Goal: Task Accomplishment & Management: Manage account settings

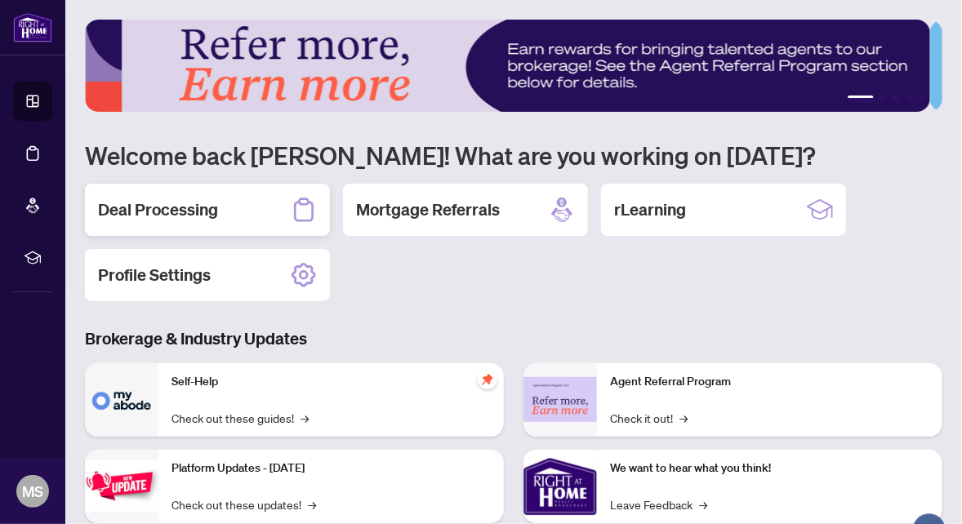
click at [170, 203] on h2 "Deal Processing" at bounding box center [158, 210] width 120 height 23
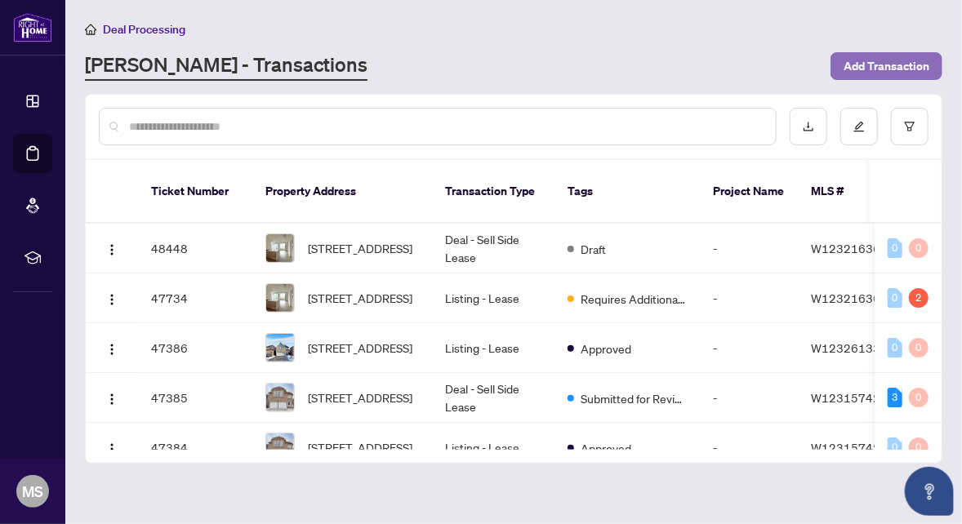
click at [862, 66] on span "Add Transaction" at bounding box center [887, 66] width 86 height 26
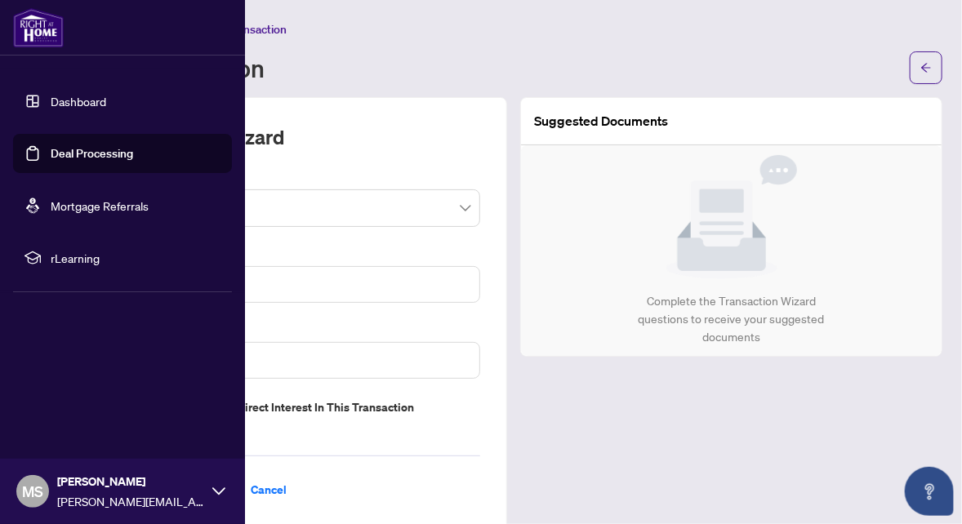
click at [67, 154] on link "Deal Processing" at bounding box center [92, 153] width 83 height 15
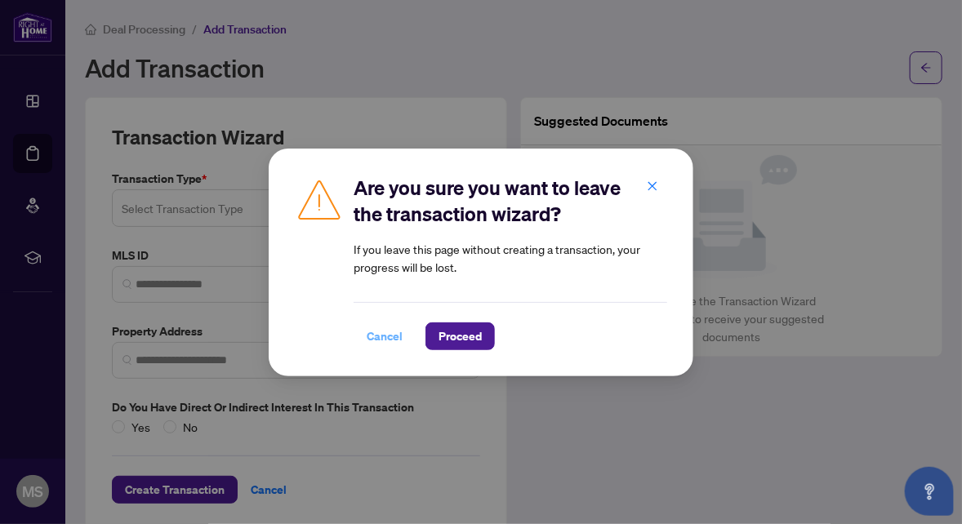
click at [392, 336] on span "Cancel" at bounding box center [385, 336] width 36 height 26
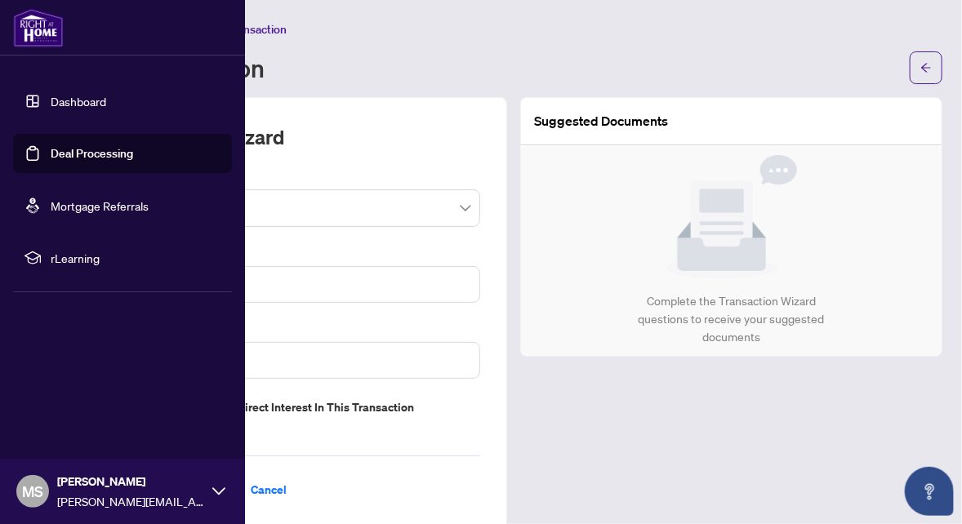
click at [69, 156] on link "Deal Processing" at bounding box center [92, 153] width 83 height 15
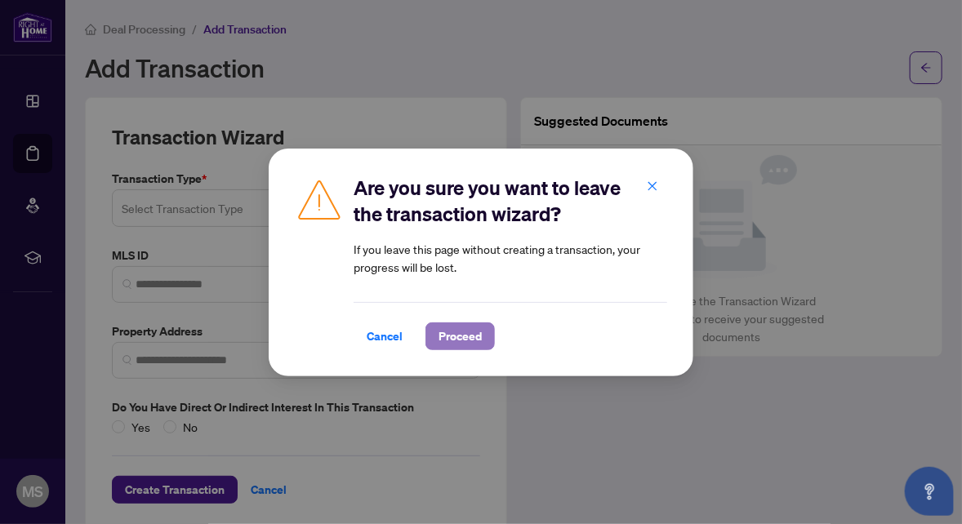
click at [466, 347] on span "Proceed" at bounding box center [460, 336] width 43 height 26
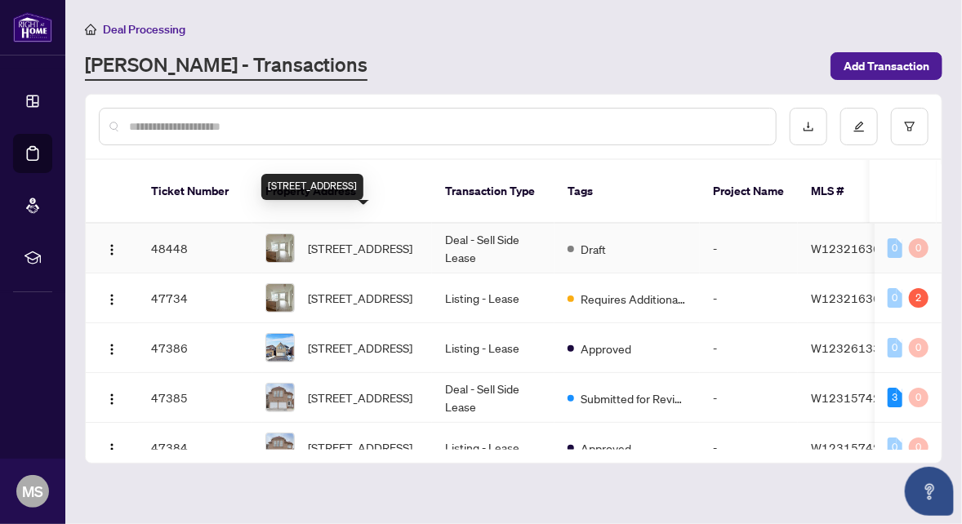
click at [359, 239] on span "[STREET_ADDRESS]" at bounding box center [360, 248] width 105 height 18
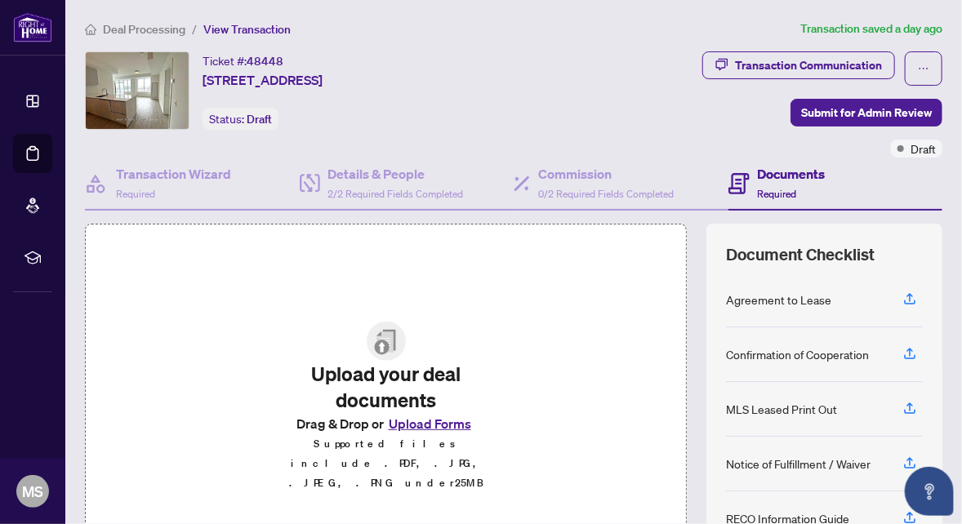
scroll to position [163, 0]
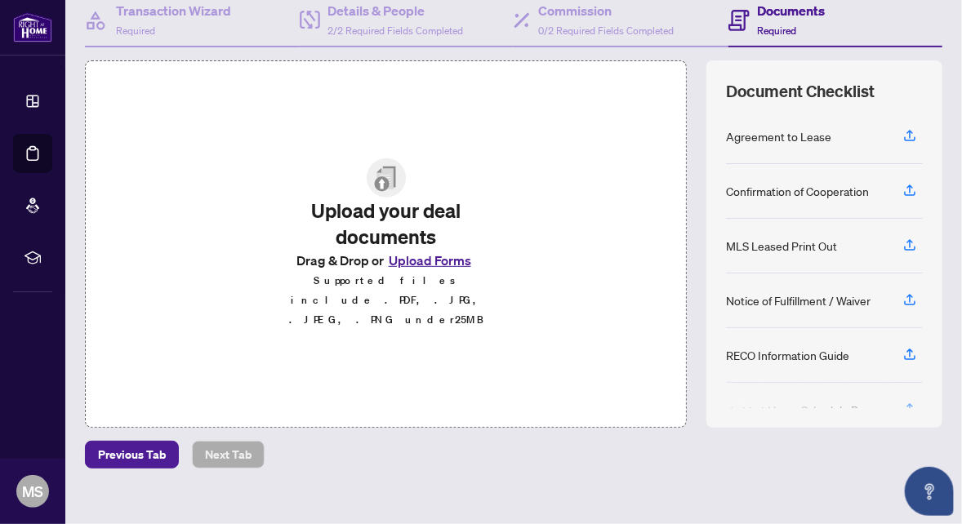
click at [405, 265] on button "Upload Forms" at bounding box center [430, 260] width 92 height 21
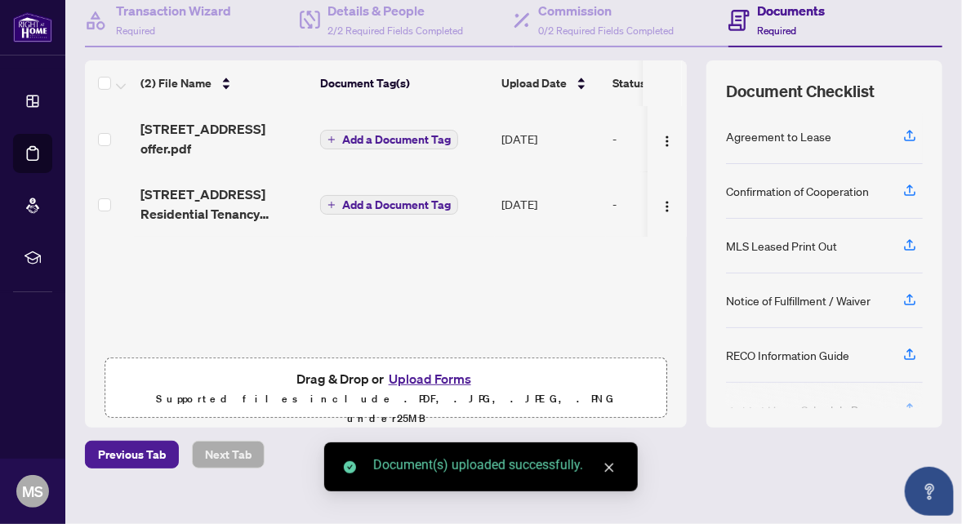
click at [428, 380] on button "Upload Forms" at bounding box center [430, 378] width 92 height 21
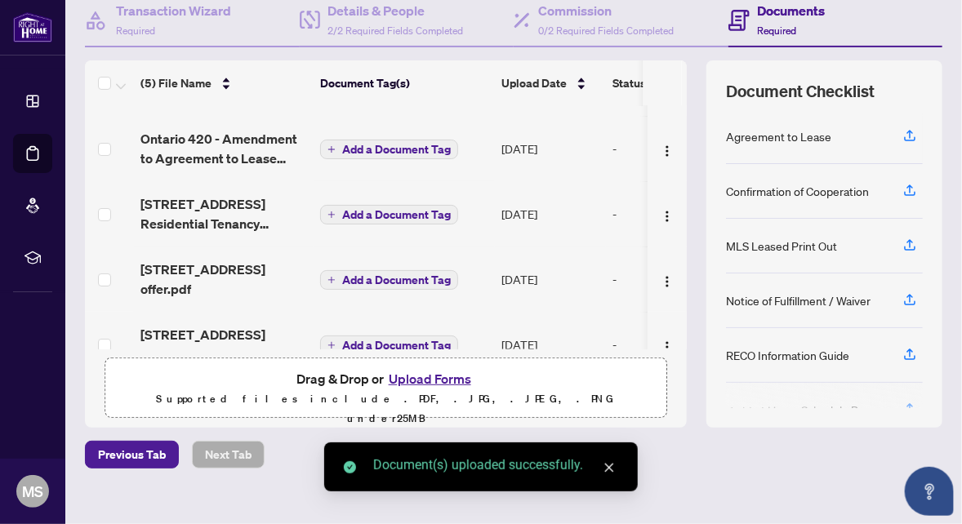
scroll to position [82, 0]
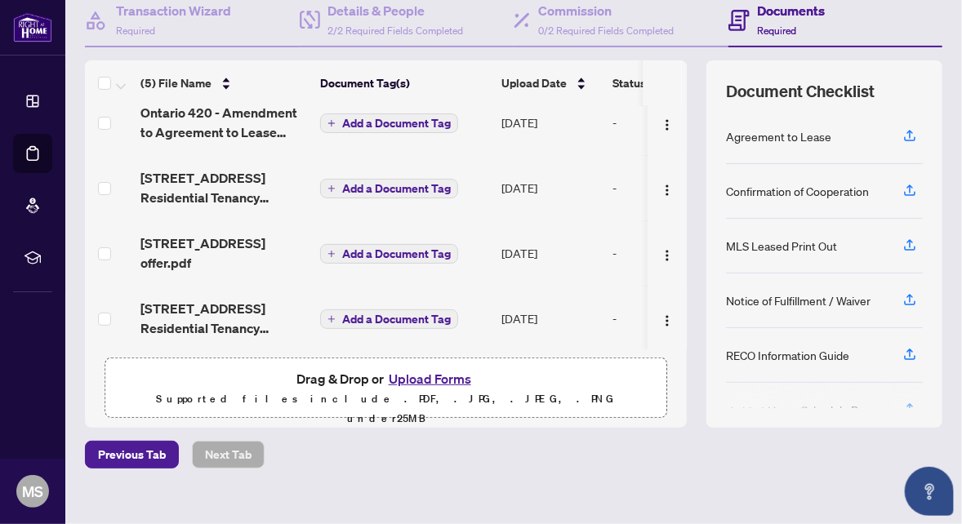
click at [435, 380] on button "Upload Forms" at bounding box center [430, 378] width 92 height 21
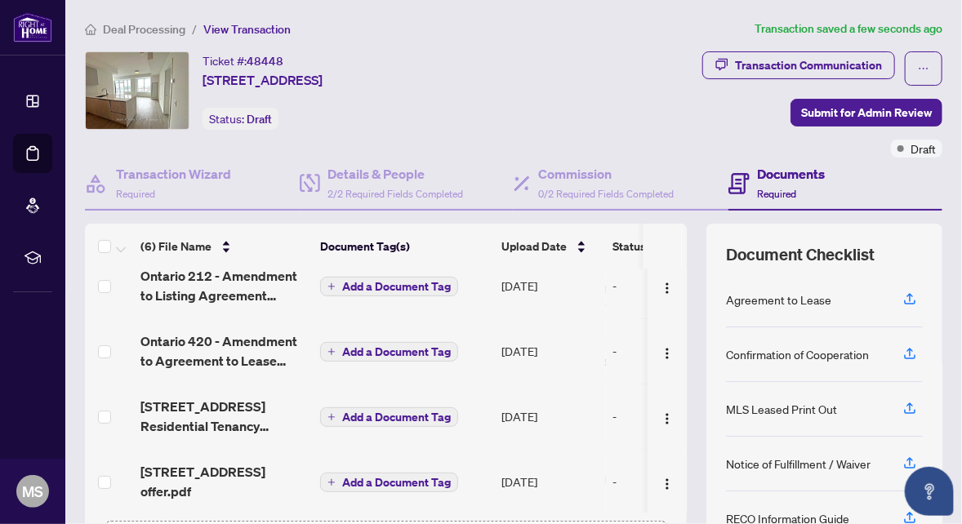
scroll to position [0, 0]
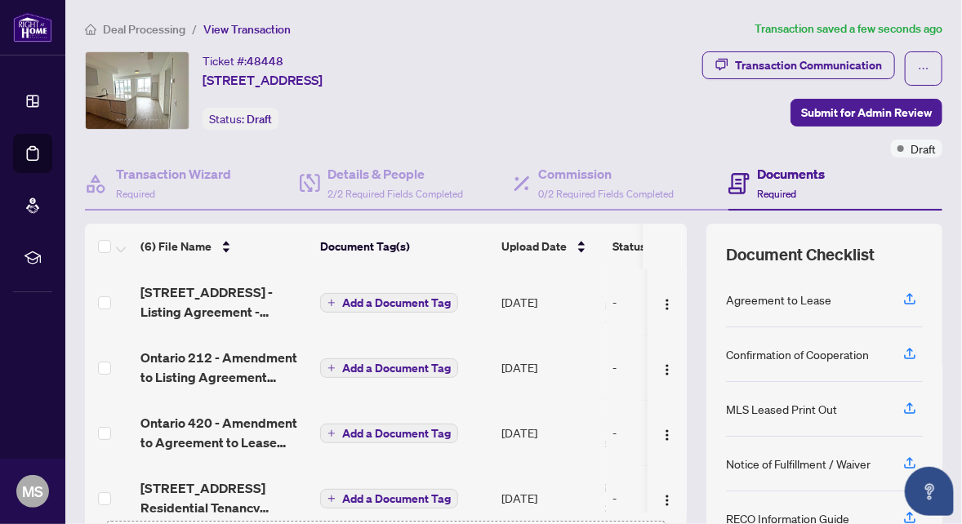
click at [413, 301] on span "Add a Document Tag" at bounding box center [396, 302] width 109 height 11
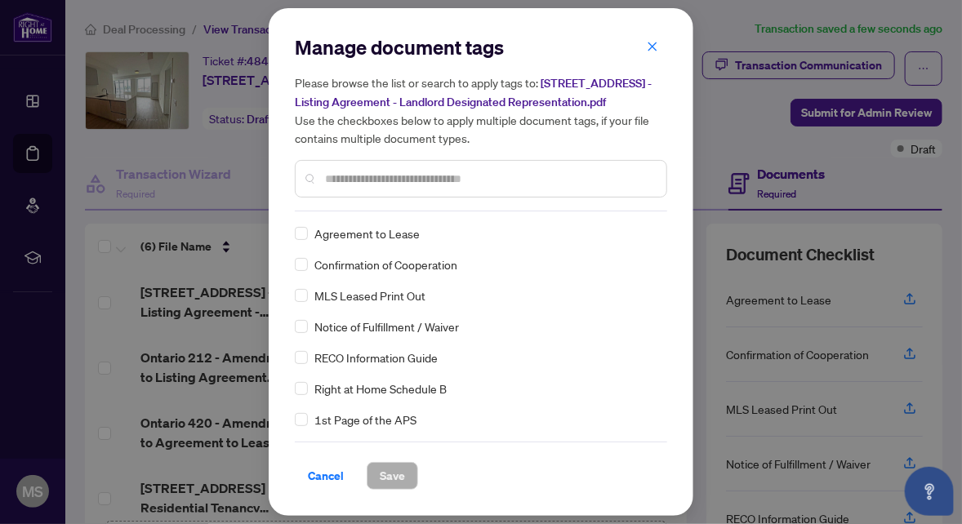
click at [446, 182] on input "text" at bounding box center [489, 179] width 328 height 18
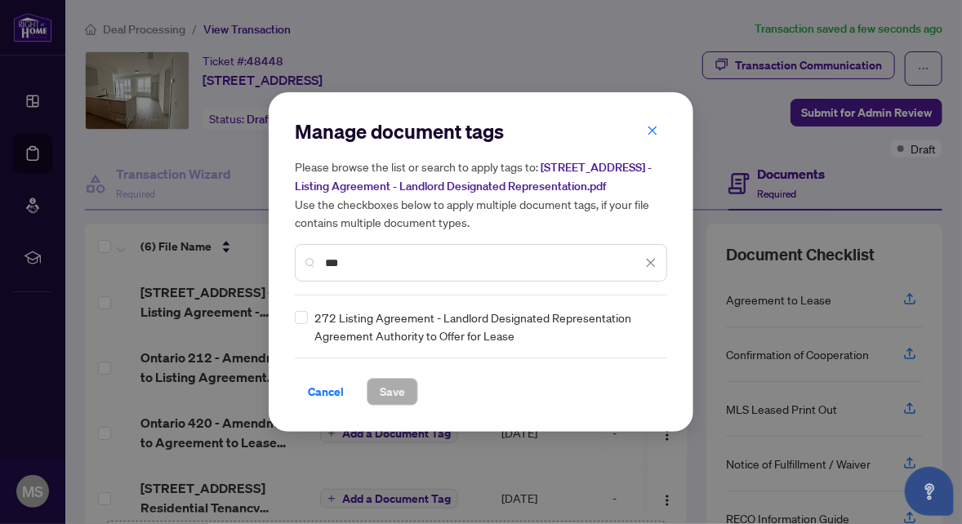
type input "***"
click at [372, 265] on input "***" at bounding box center [483, 263] width 317 height 18
click at [393, 397] on span "Save" at bounding box center [392, 392] width 25 height 26
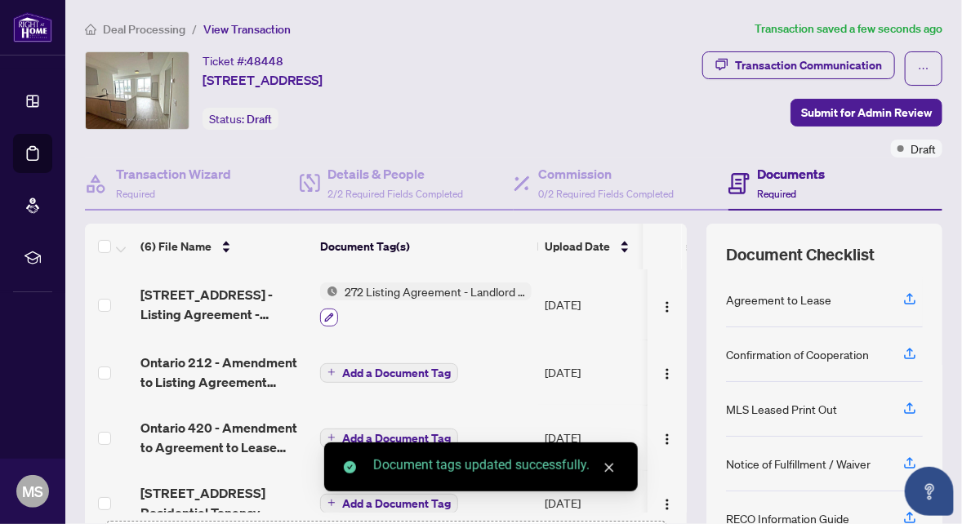
click at [330, 313] on icon "button" at bounding box center [329, 317] width 9 height 9
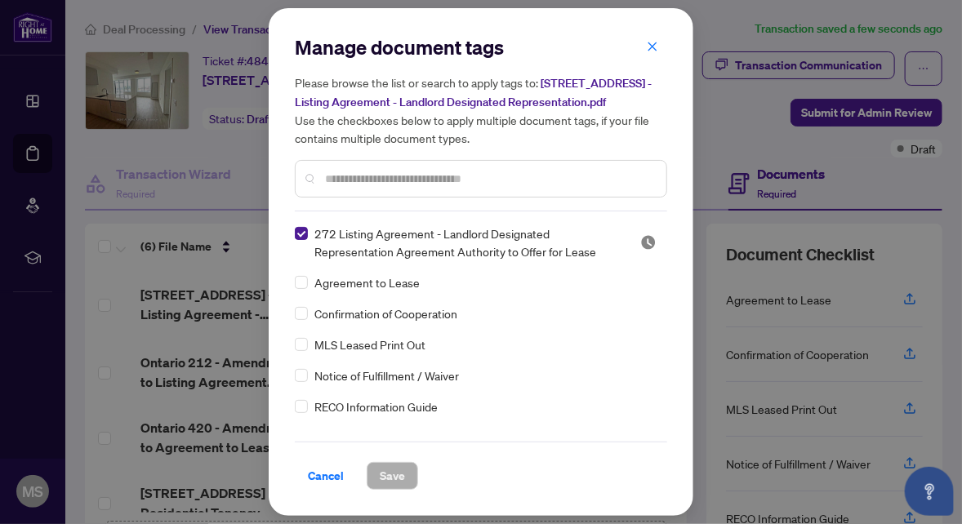
click at [357, 188] on input "text" at bounding box center [489, 179] width 328 height 18
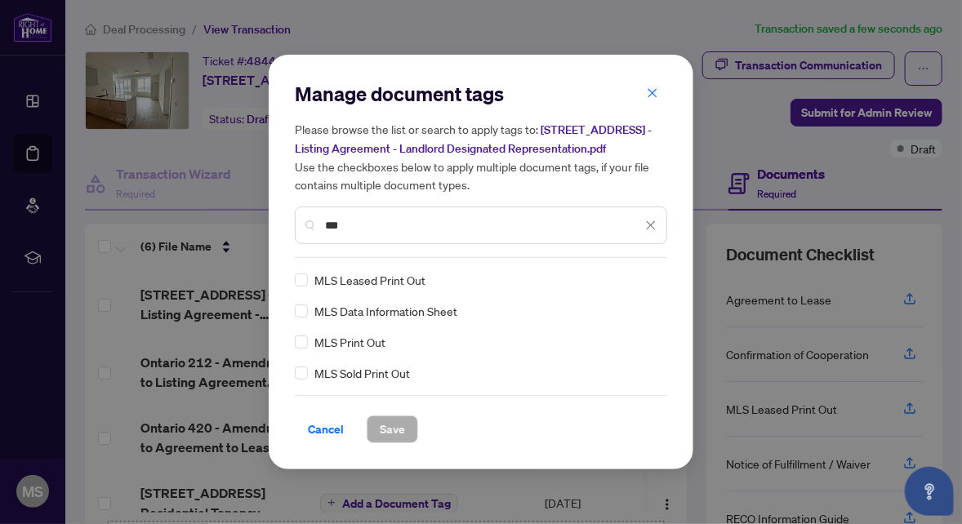
type input "***"
click at [393, 443] on span "Save" at bounding box center [392, 430] width 25 height 26
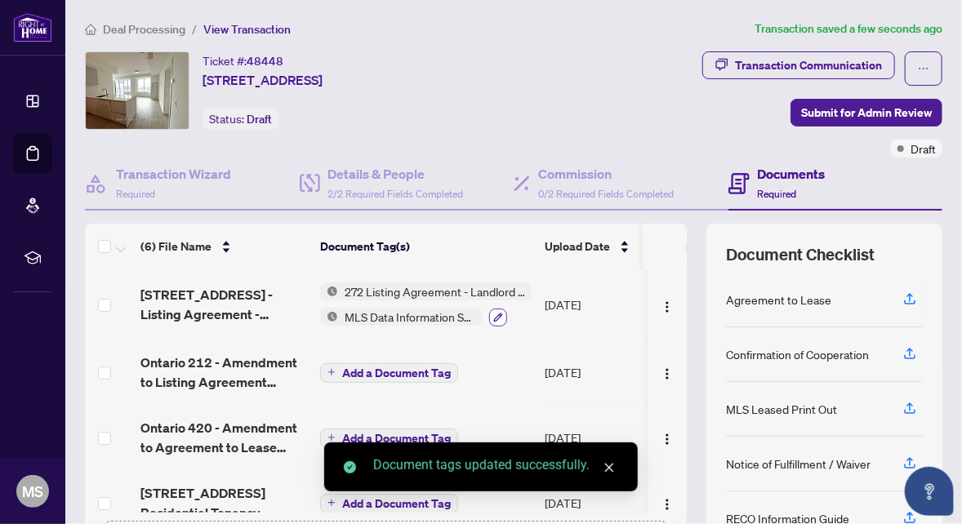
click at [495, 313] on icon "button" at bounding box center [498, 318] width 10 height 10
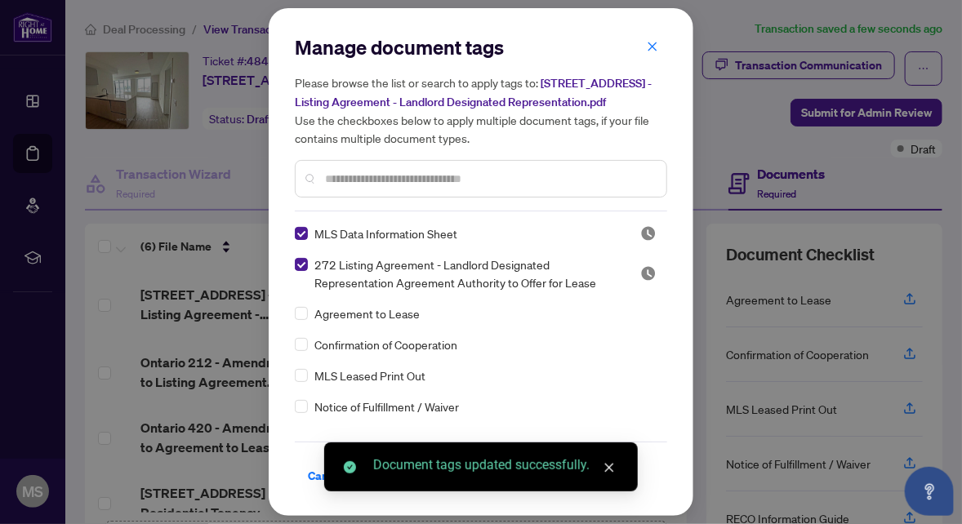
click at [424, 180] on input "text" at bounding box center [489, 179] width 328 height 18
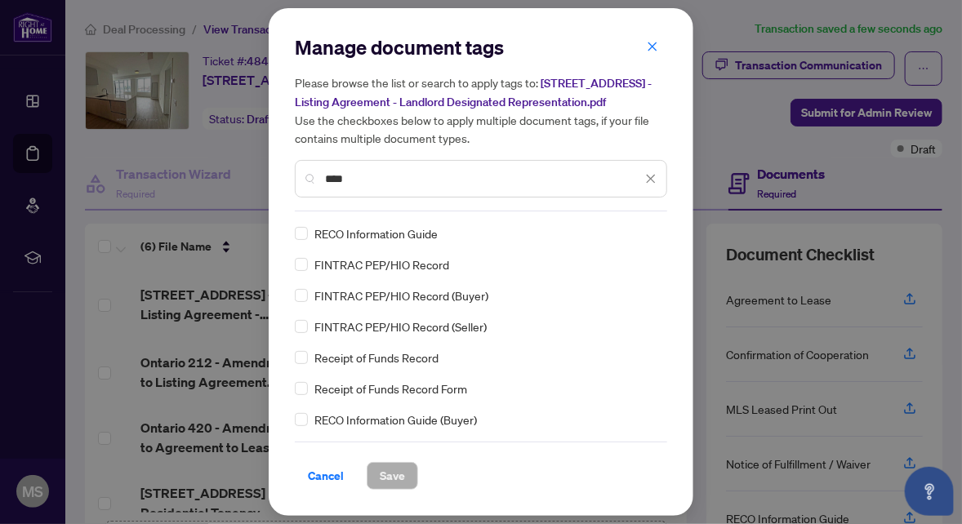
type input "****"
click at [386, 488] on span "Save" at bounding box center [392, 476] width 25 height 26
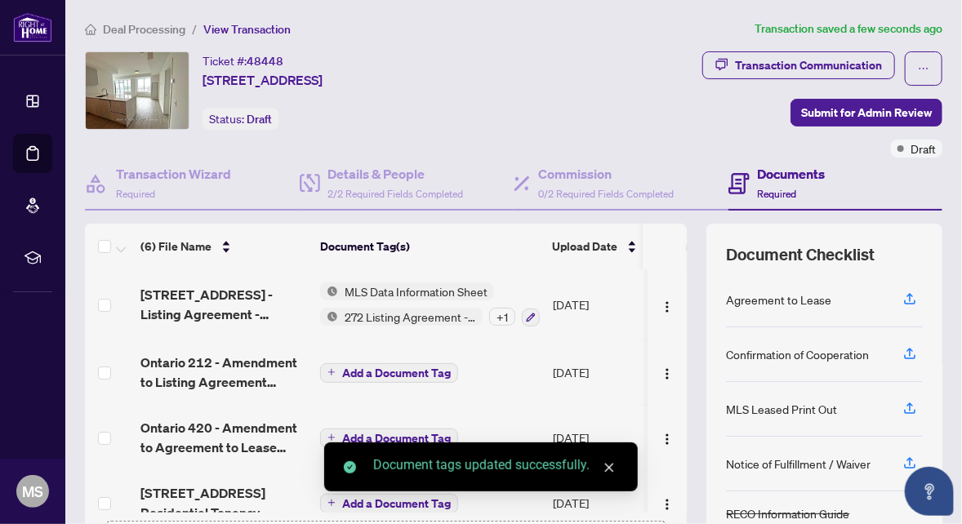
click at [405, 370] on span "Add a Document Tag" at bounding box center [396, 373] width 109 height 11
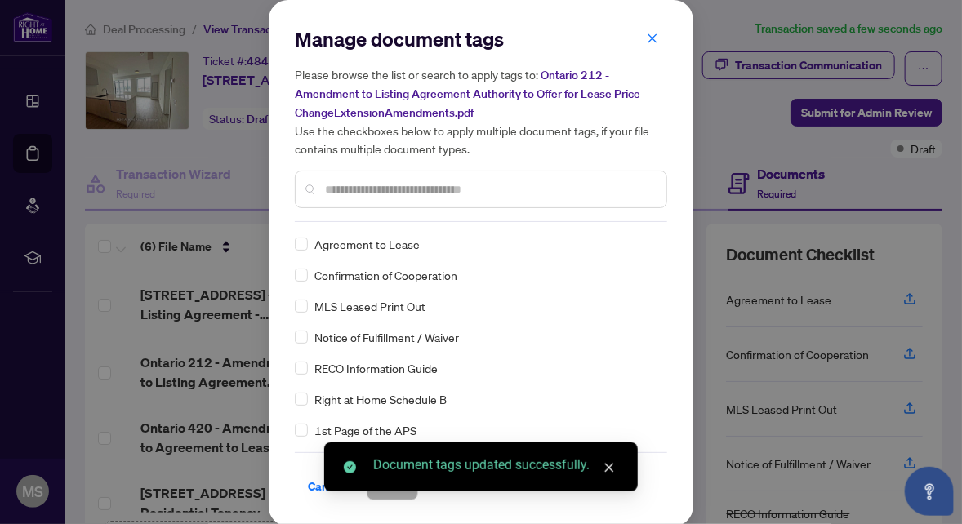
click at [409, 185] on input "text" at bounding box center [489, 190] width 328 height 18
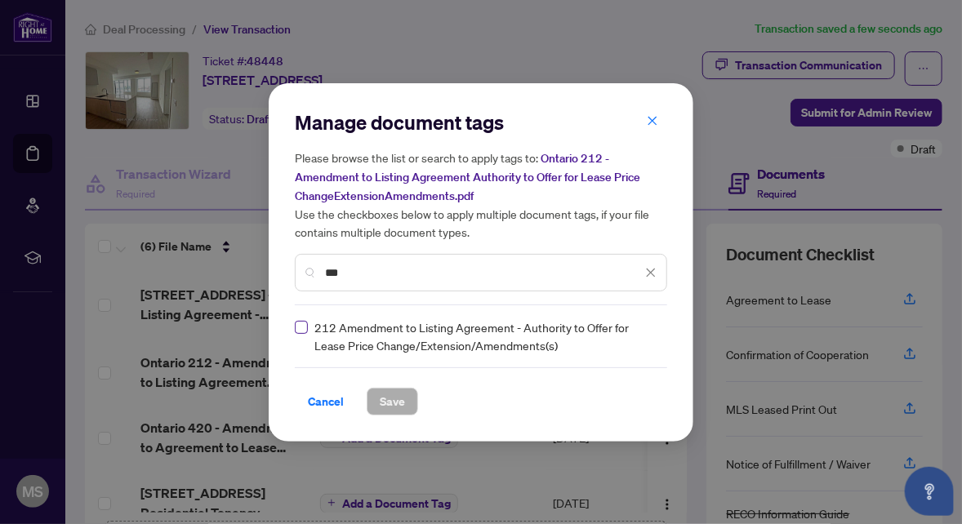
type input "***"
click at [390, 402] on span "Save" at bounding box center [392, 402] width 25 height 26
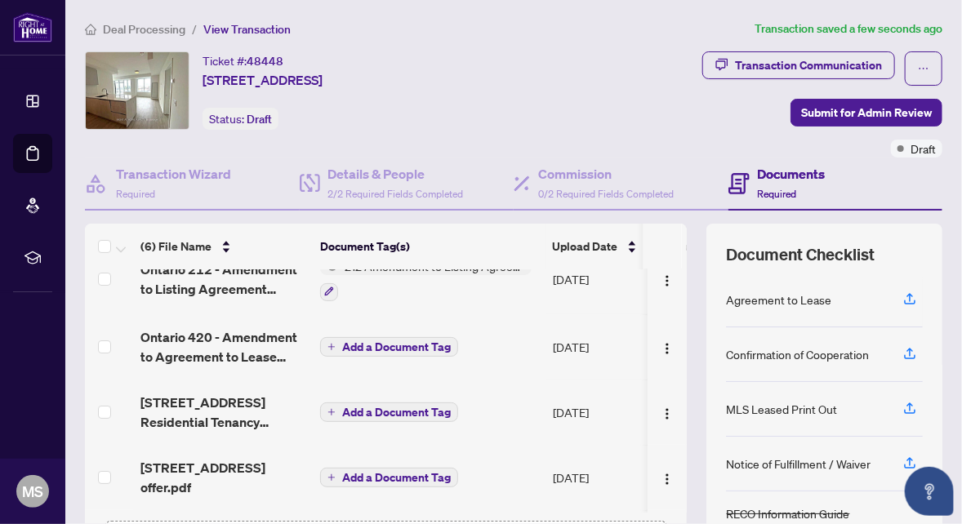
scroll to position [78, 0]
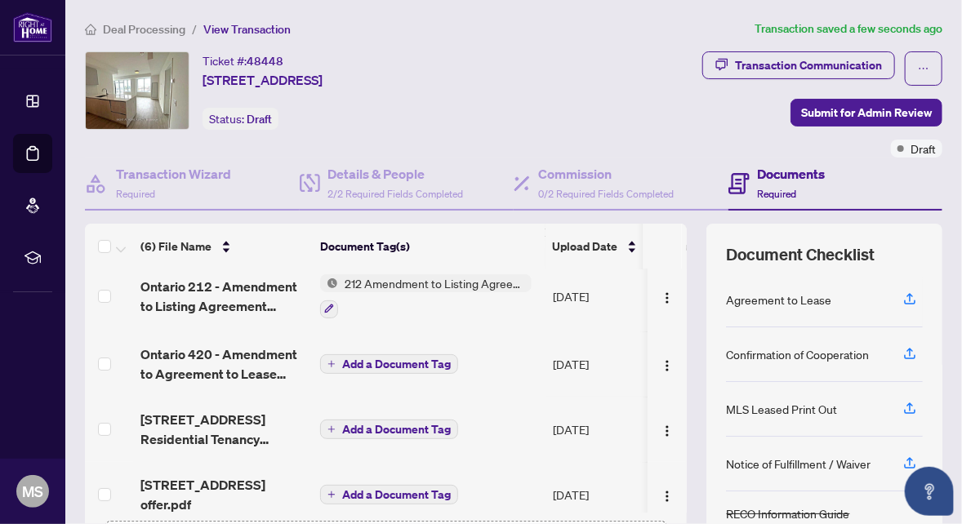
click at [399, 359] on span "Add a Document Tag" at bounding box center [396, 364] width 109 height 11
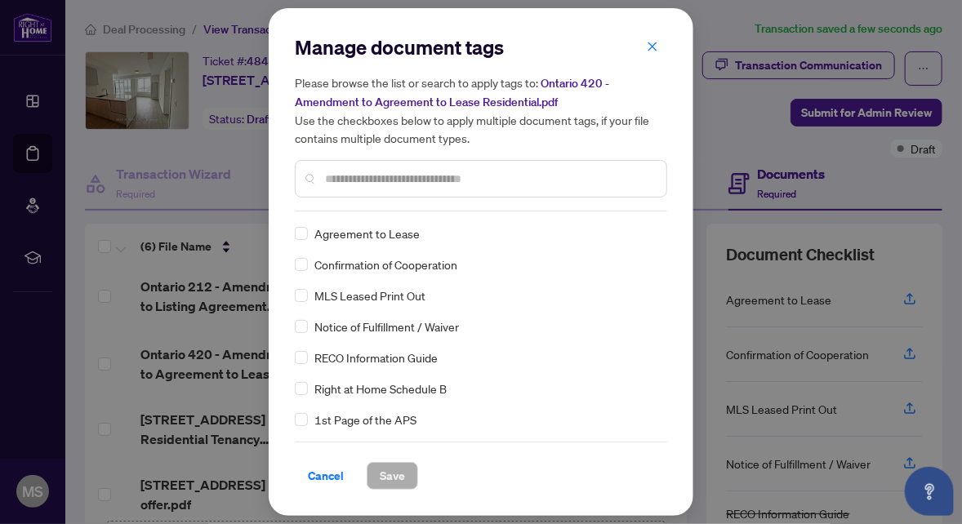
click at [395, 180] on input "text" at bounding box center [489, 179] width 328 height 18
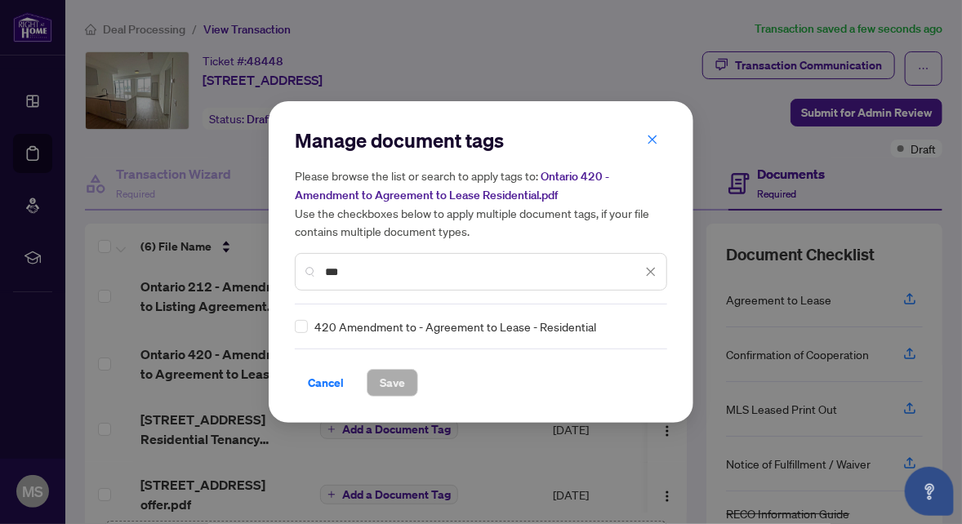
type input "***"
click at [391, 388] on span "Save" at bounding box center [392, 383] width 25 height 26
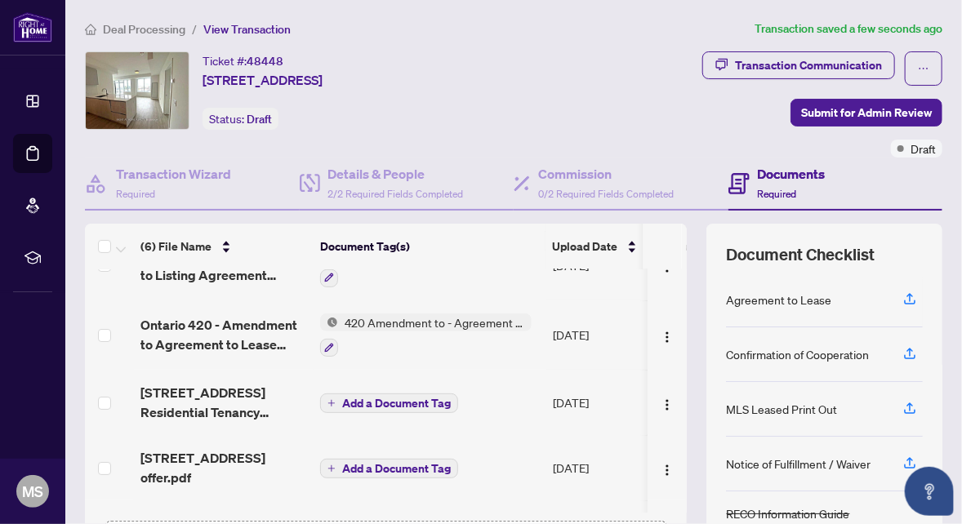
scroll to position [163, 0]
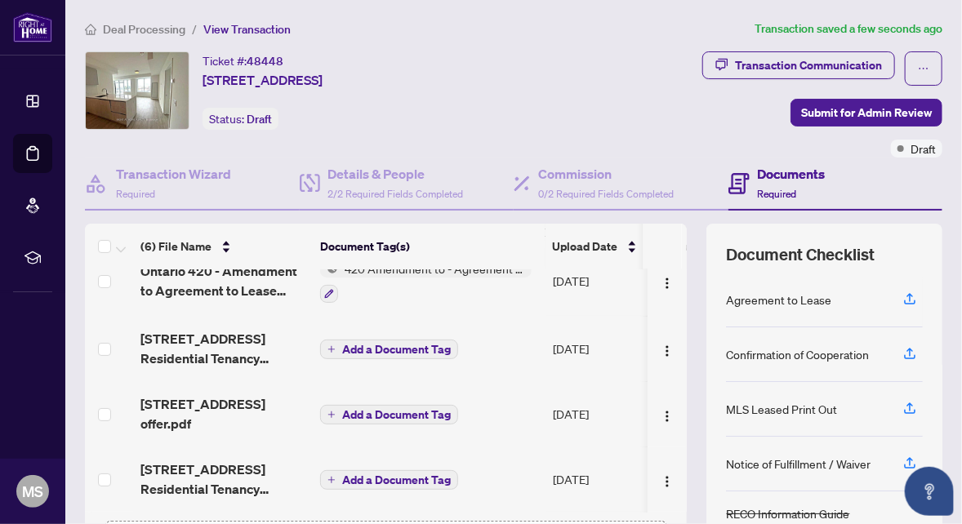
click at [386, 411] on span "Add a Document Tag" at bounding box center [396, 414] width 109 height 11
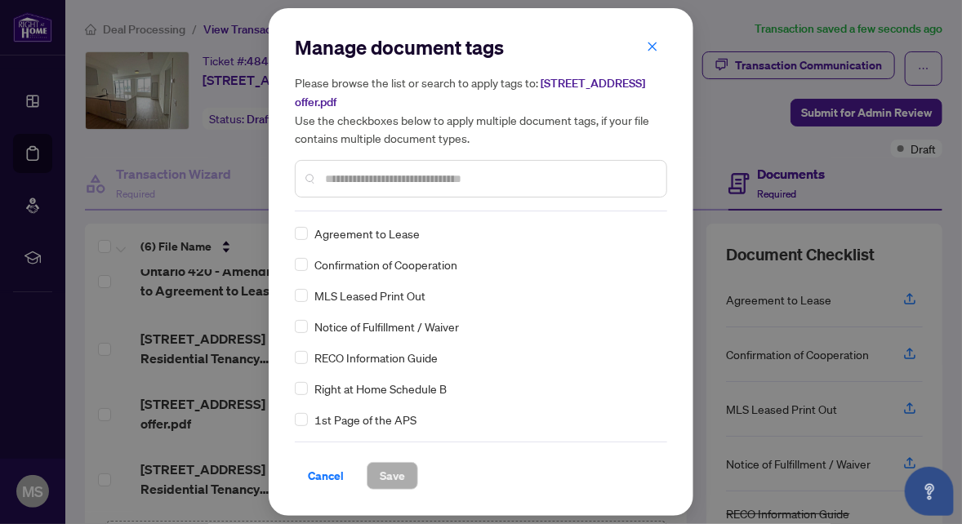
click at [384, 181] on input "text" at bounding box center [489, 179] width 328 height 18
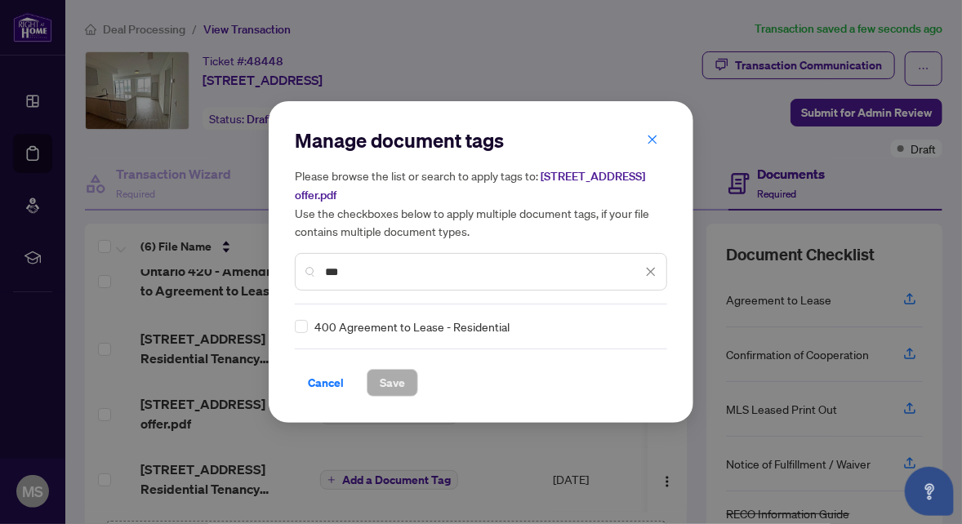
type input "***"
click at [381, 380] on span "Save" at bounding box center [392, 383] width 25 height 26
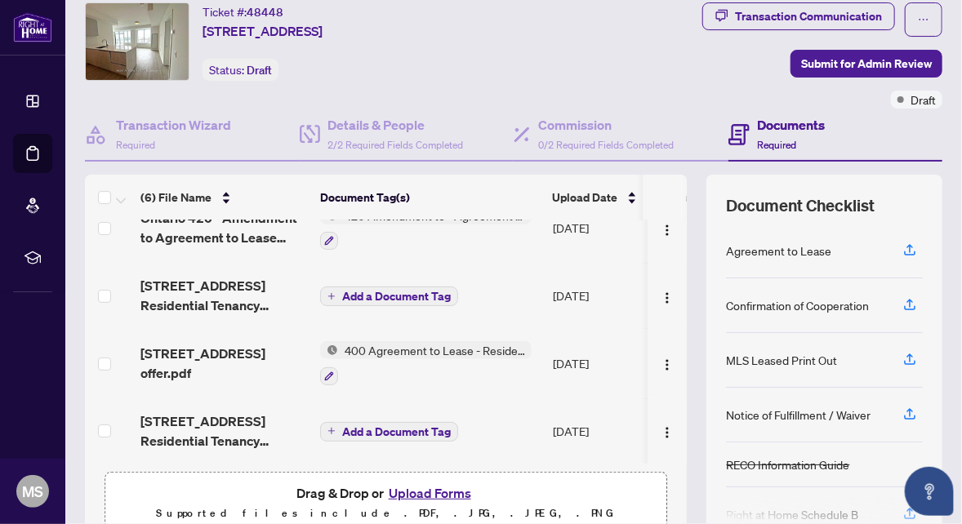
scroll to position [0, 0]
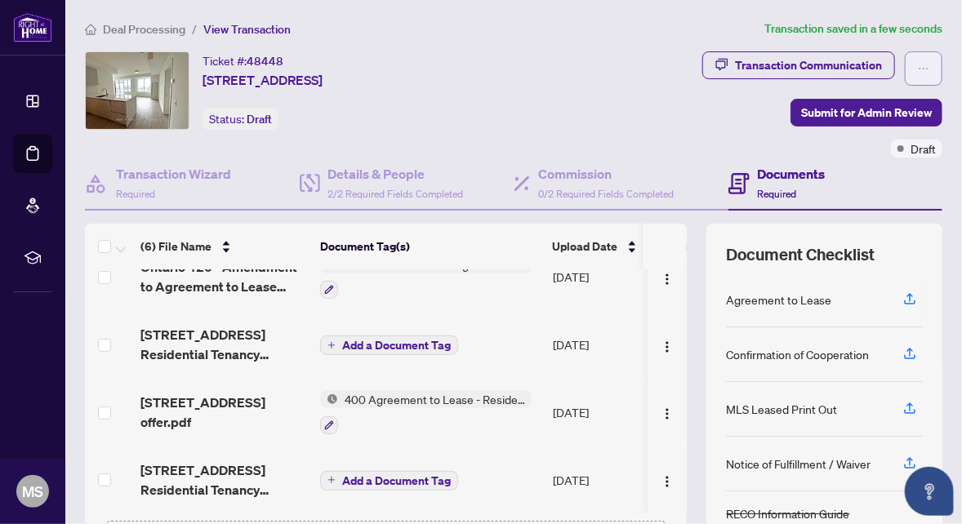
click at [918, 69] on icon "ellipsis" at bounding box center [923, 68] width 11 height 11
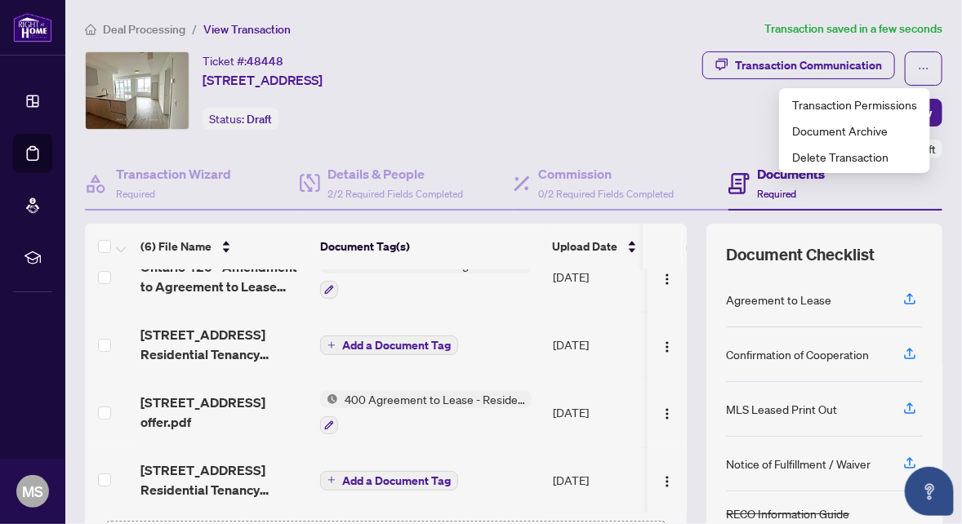
click at [674, 127] on div "Transaction Communication Submit for Admin Review Draft" at bounding box center [729, 104] width 427 height 106
